Goal: Information Seeking & Learning: Learn about a topic

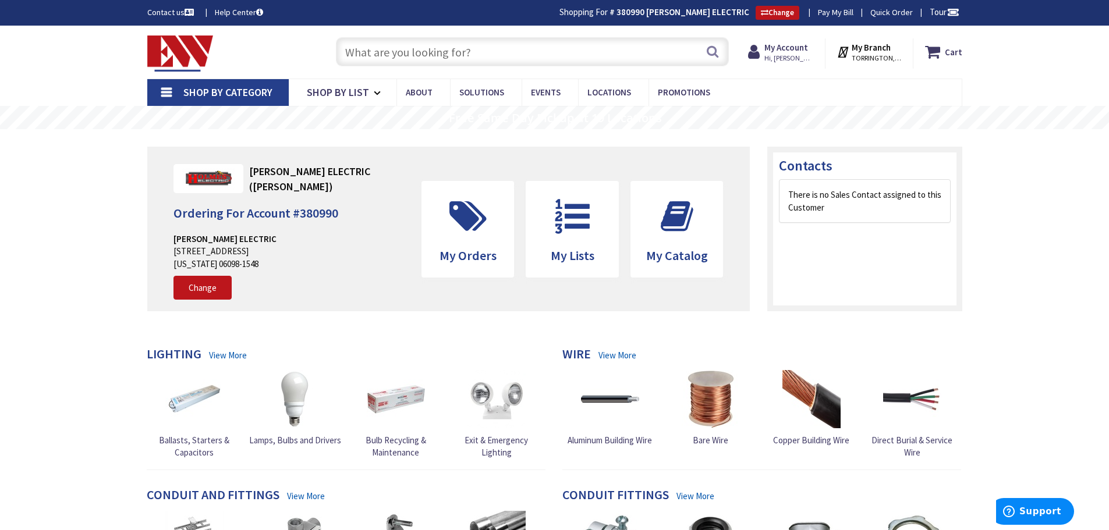
click at [366, 55] on input "text" at bounding box center [532, 51] width 393 height 29
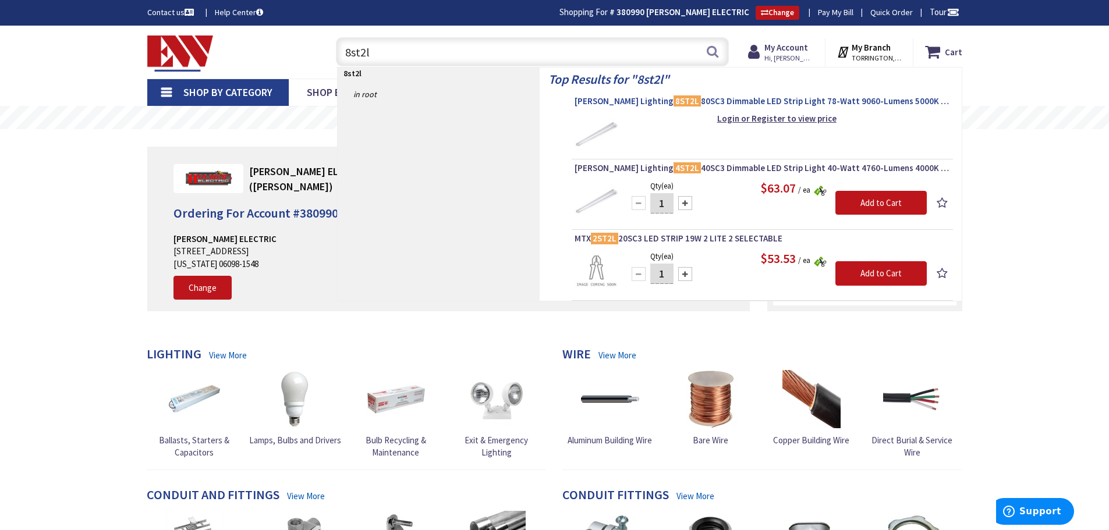
type input "8st2l"
click at [697, 99] on span "Cooper Lighting 8ST2L 80SC3 Dimmable LED Strip Light 78-Watt 9060-Lumens 5000K …" at bounding box center [763, 101] width 376 height 12
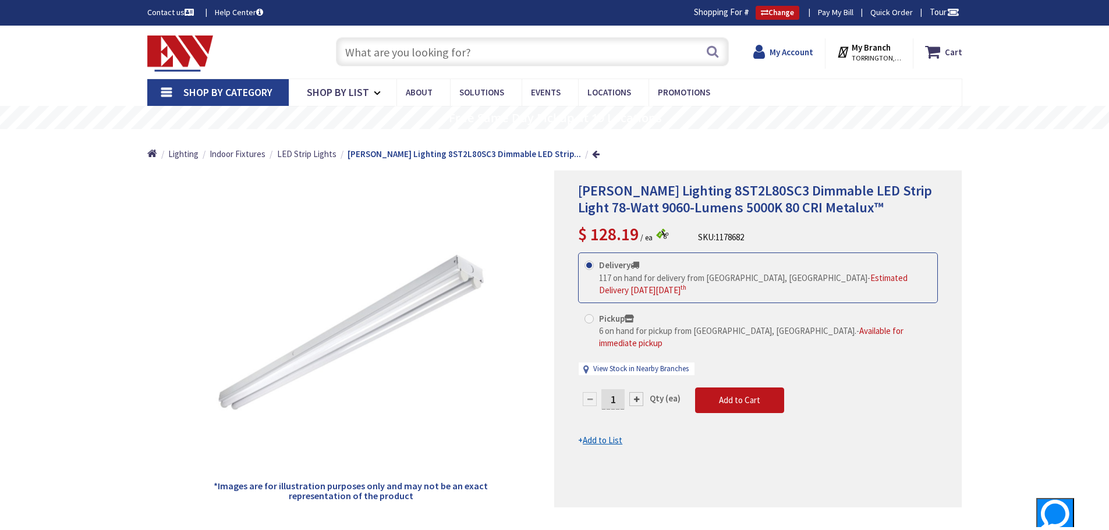
type input "[GEOGRAPHIC_DATA], [GEOGRAPHIC_DATA]"
click at [779, 52] on strong "My Account" at bounding box center [786, 47] width 44 height 11
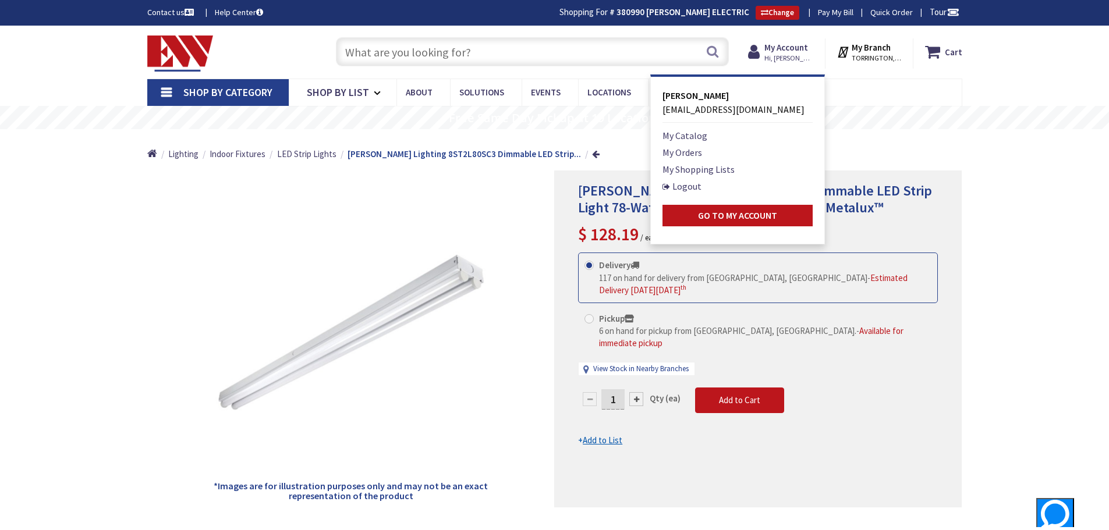
click at [520, 168] on ul "Home Lighting Indoor Fixtures LED Strip Lights Cooper Lighting 8ST2L80SC3 Dimma…" at bounding box center [373, 149] width 453 height 41
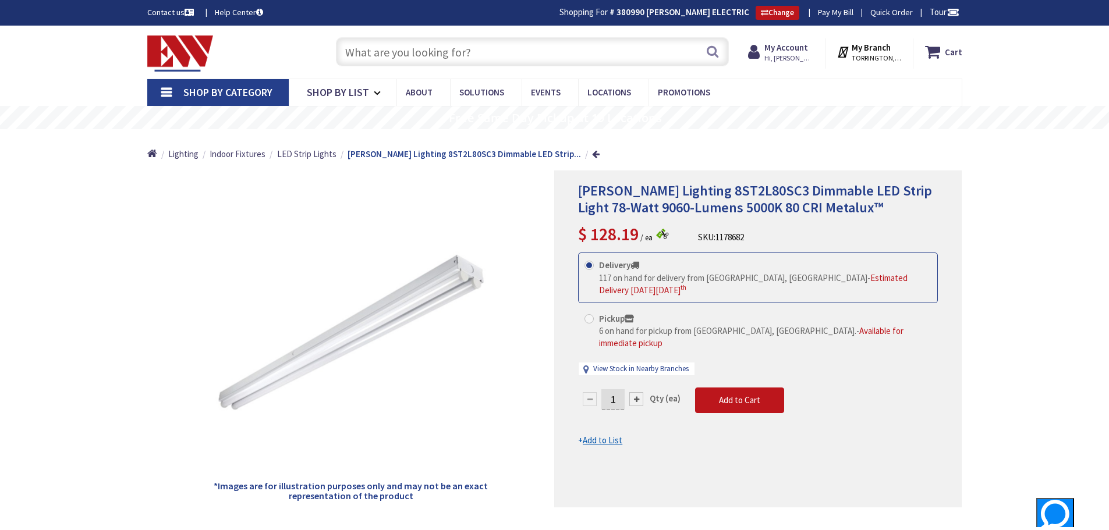
click at [353, 53] on input "text" at bounding box center [532, 51] width 393 height 29
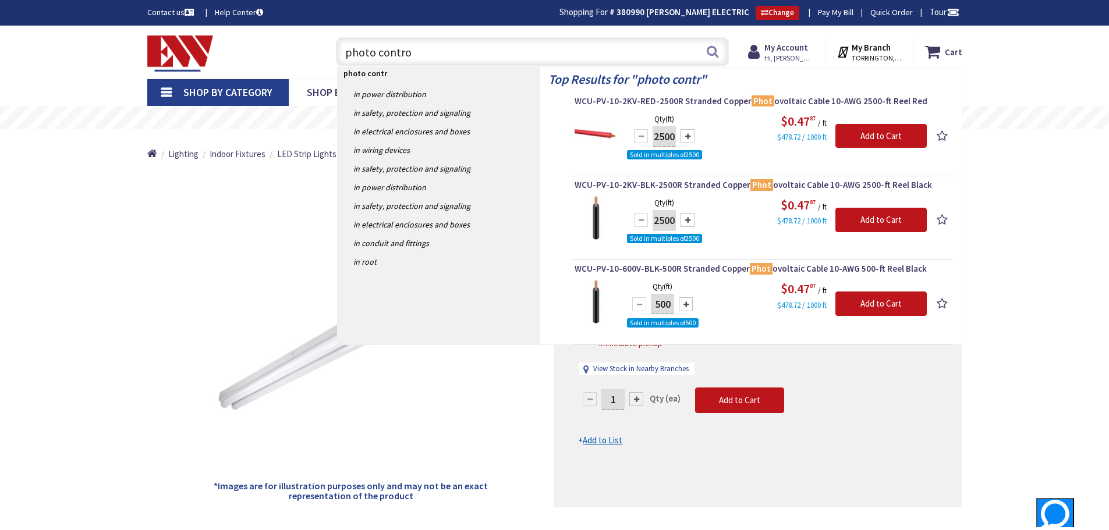
type input "photo control"
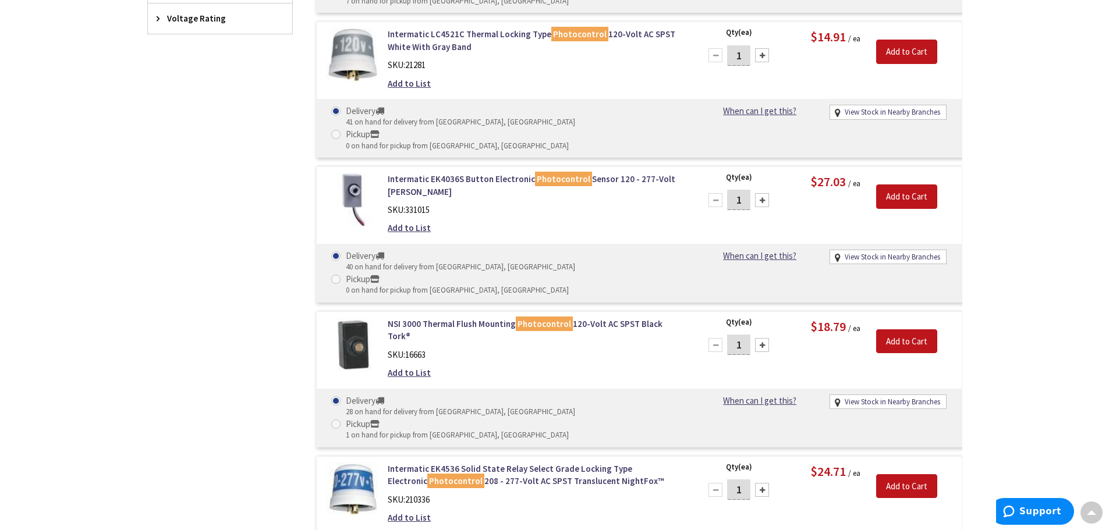
scroll to position [642, 0]
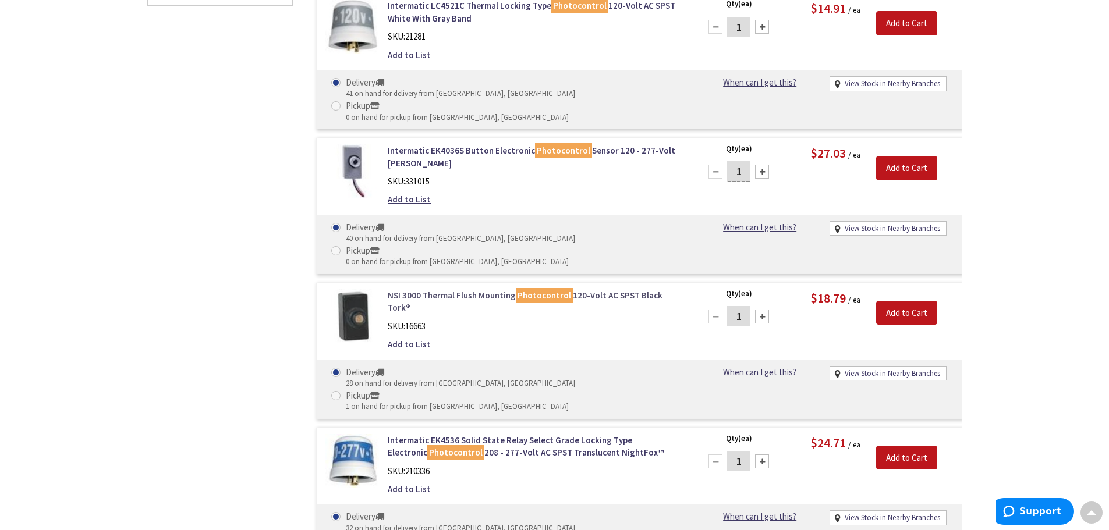
click at [487, 289] on link "NSI 3000 Thermal Flush Mounting Photocontrol 120-Volt AC SPST Black Tork®" at bounding box center [536, 301] width 296 height 25
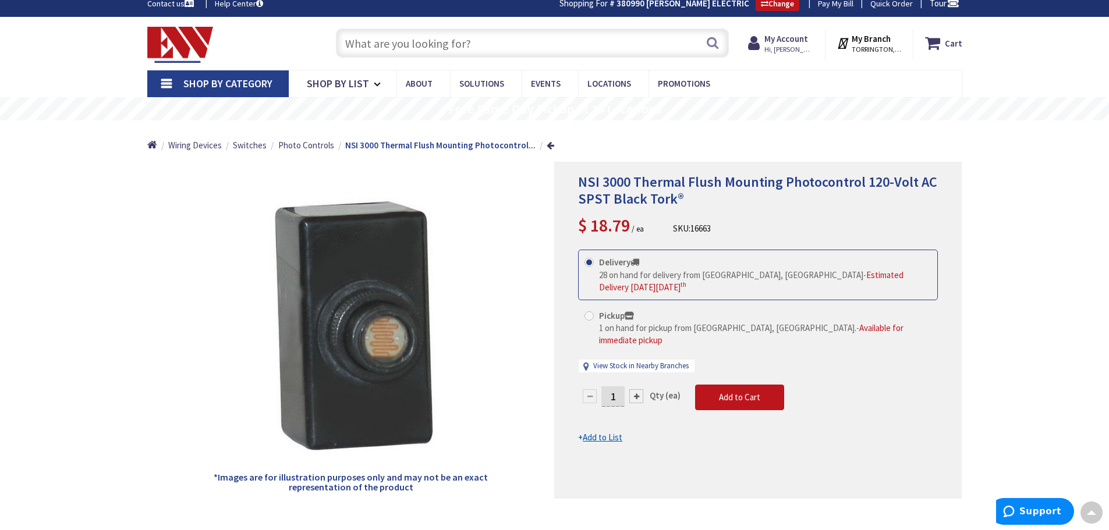
scroll to position [2, 0]
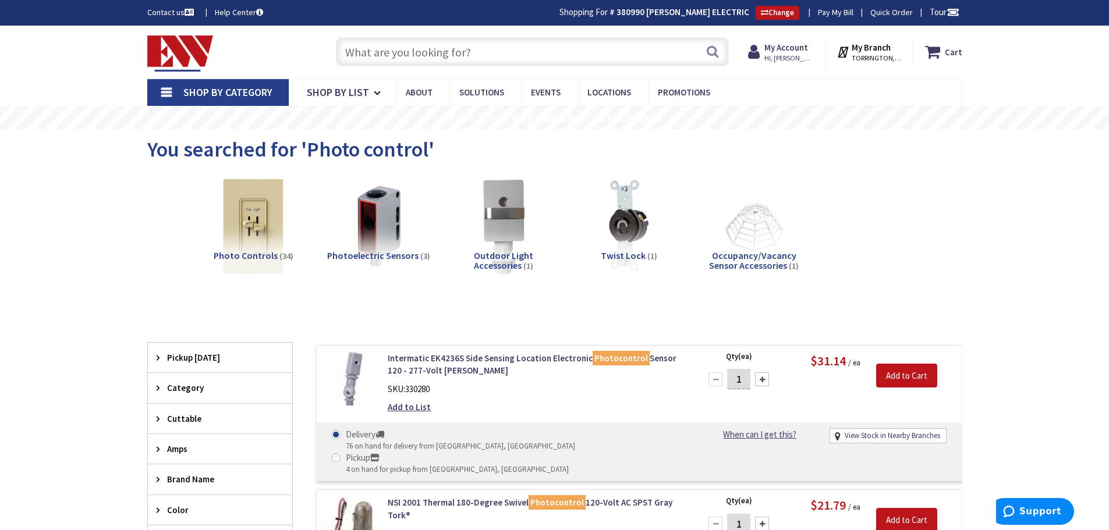
click at [162, 56] on img at bounding box center [180, 54] width 66 height 36
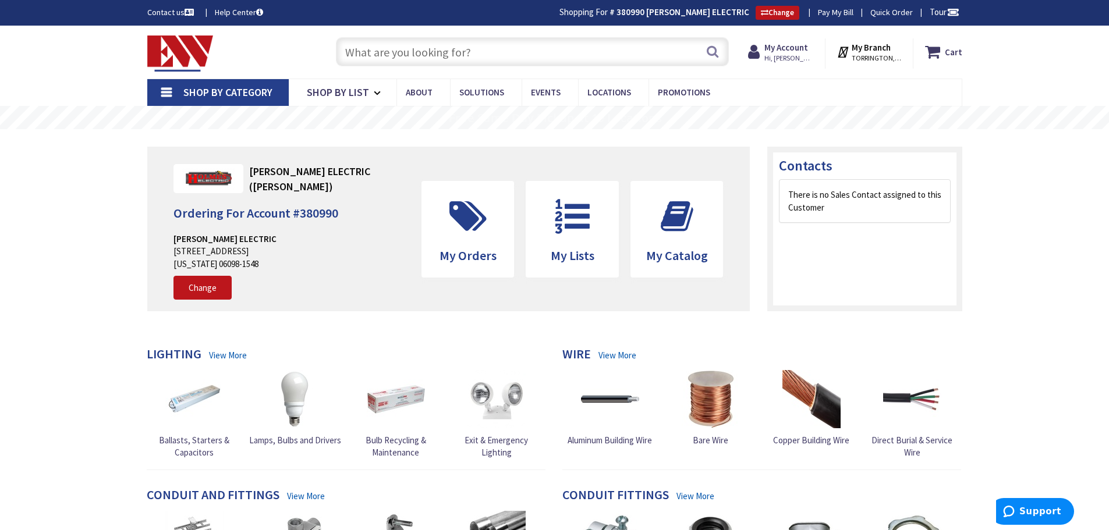
click at [359, 50] on input "text" at bounding box center [532, 51] width 393 height 29
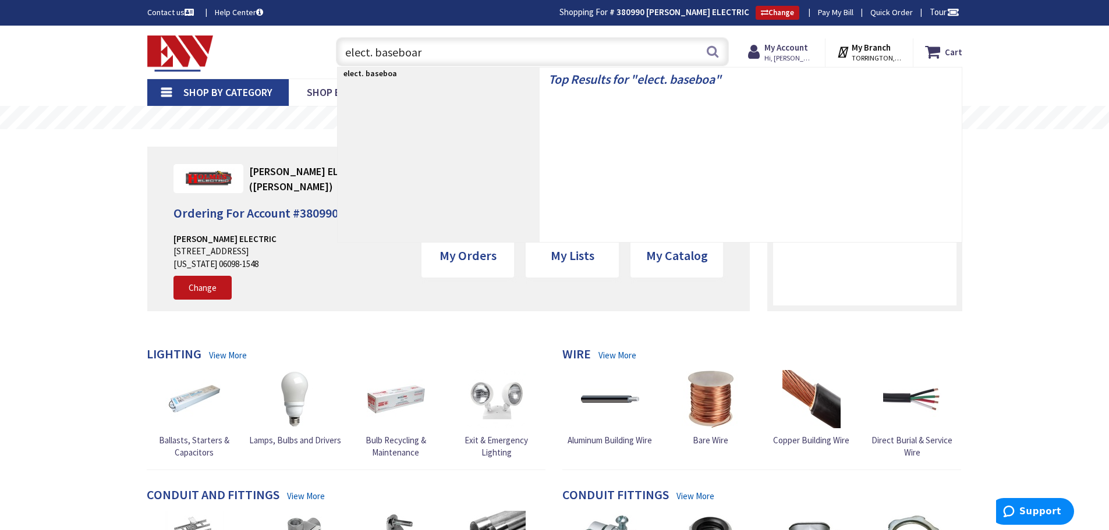
type input "elect. baseboard"
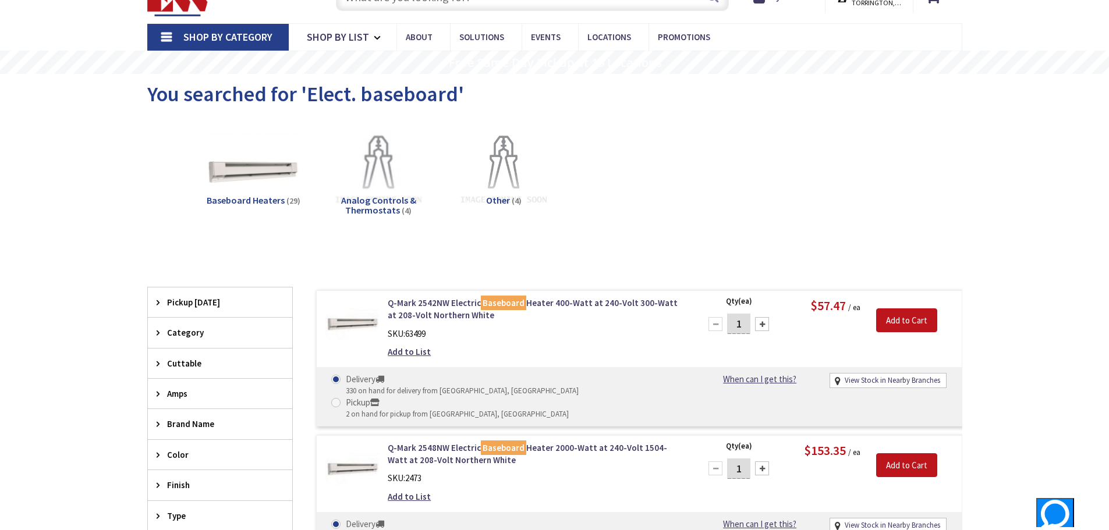
scroll to position [176, 0]
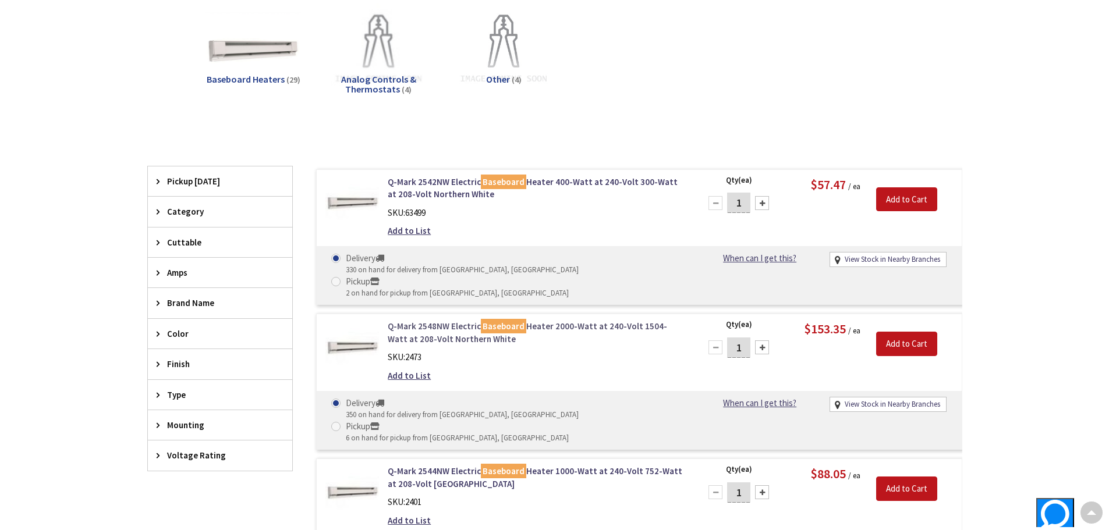
click at [550, 320] on link "Q-Mark 2548NW Electric Baseboard Heater 2000-Watt at 240-Volt 1504-Watt at 208-…" at bounding box center [536, 332] width 296 height 25
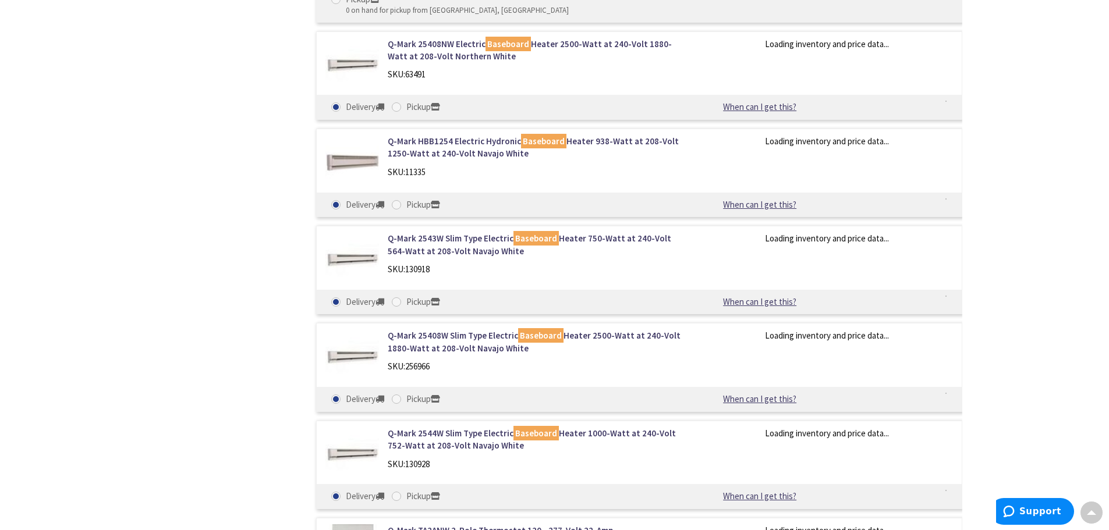
scroll to position [2505, 0]
